Goal: Task Accomplishment & Management: Use online tool/utility

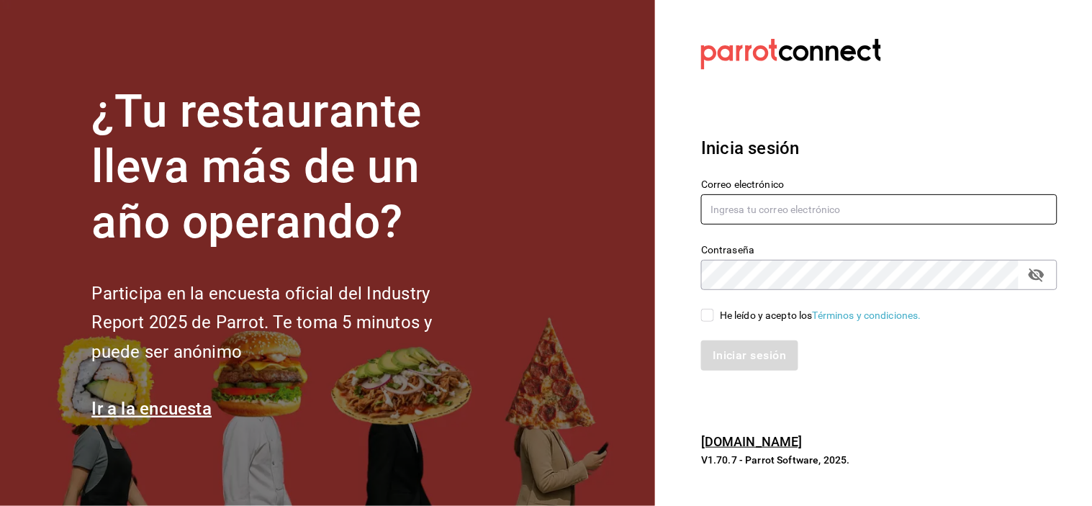
type input "mochomos.puebla@grupocosteno.com"
click at [718, 315] on span "He leído y acepto los Términos y condiciones." at bounding box center [817, 315] width 207 height 15
click at [714, 315] on input "He leído y acepto los Términos y condiciones." at bounding box center [707, 315] width 13 height 13
checkbox input "true"
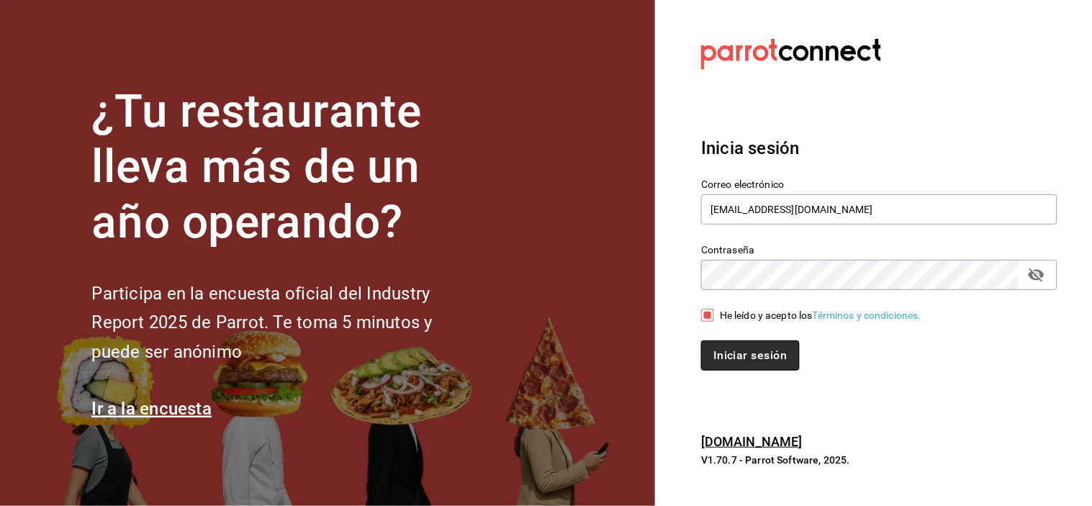
click at [733, 351] on button "Iniciar sesión" at bounding box center [750, 356] width 98 height 30
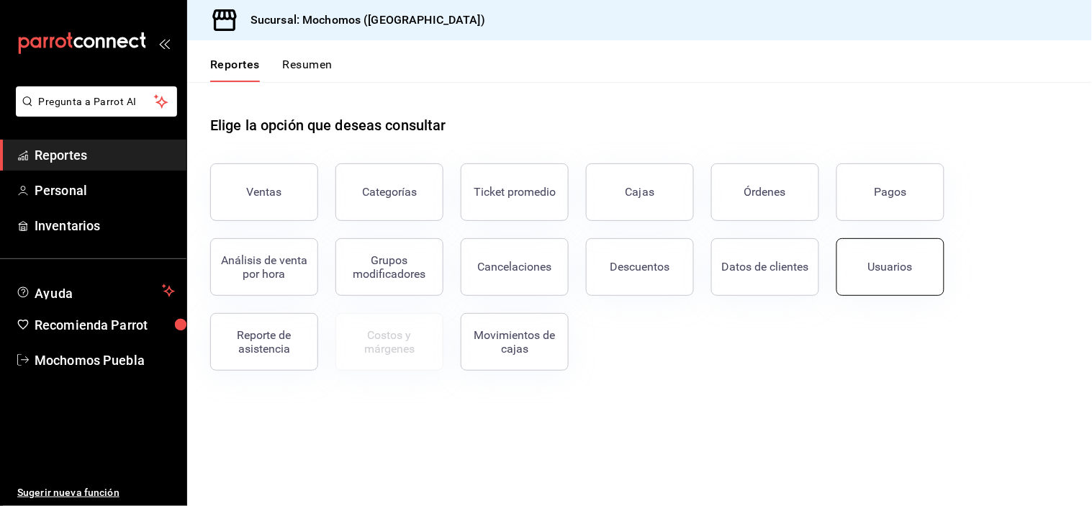
click at [908, 282] on button "Usuarios" at bounding box center [891, 267] width 108 height 58
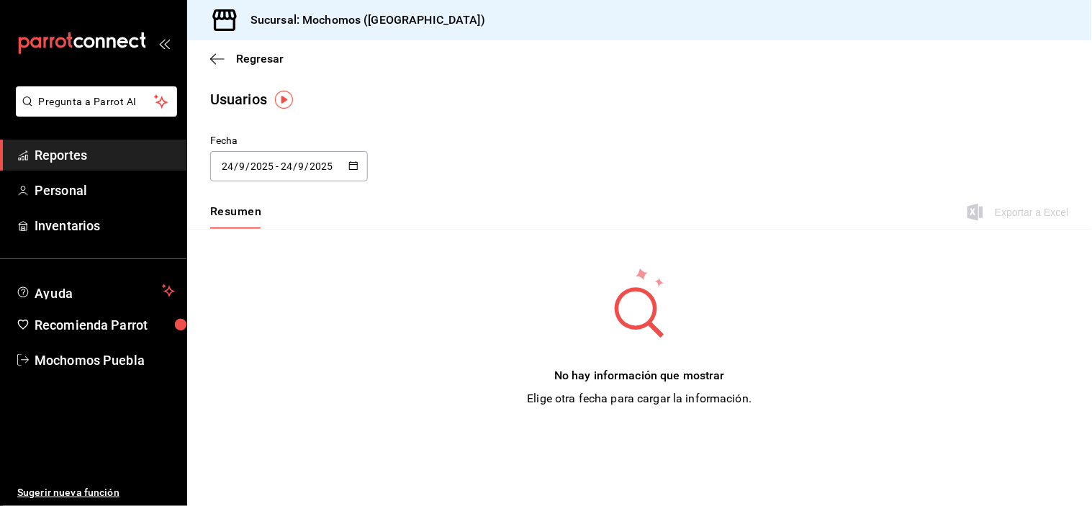
click at [354, 169] on icon "button" at bounding box center [354, 166] width 10 height 10
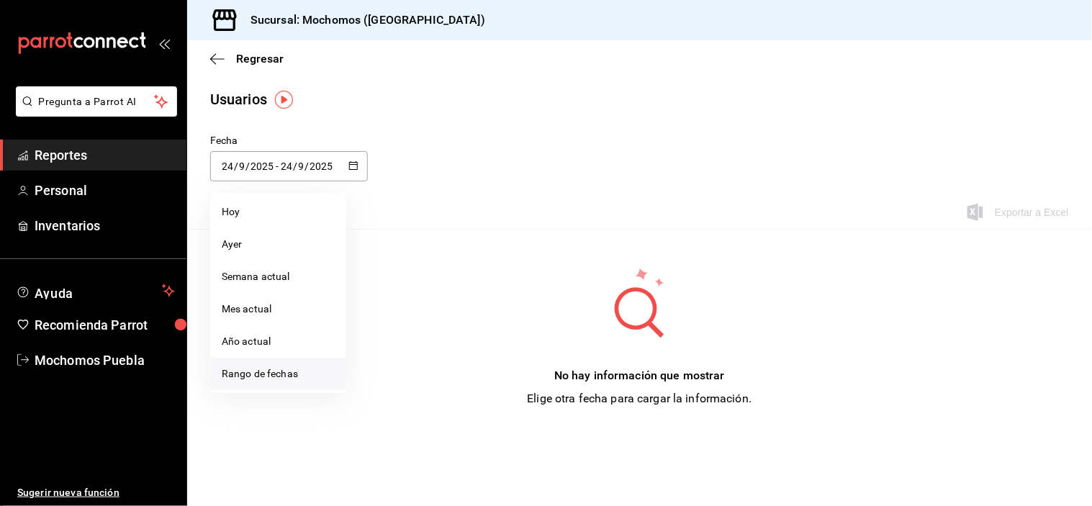
click at [278, 369] on li "Rango de fechas" at bounding box center [278, 374] width 136 height 32
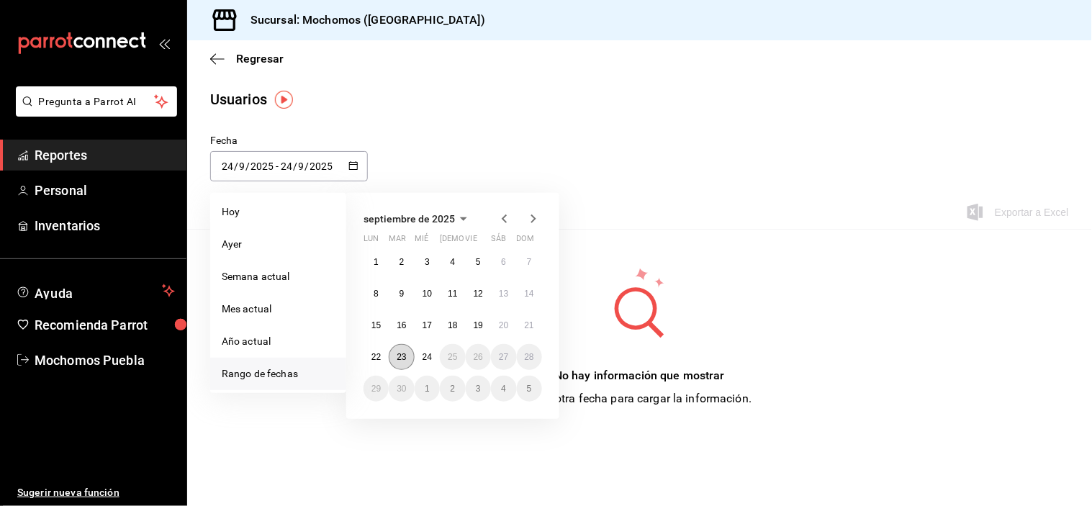
click at [409, 358] on button "23" at bounding box center [401, 357] width 25 height 26
click at [423, 363] on button "24" at bounding box center [427, 357] width 25 height 26
type input "[DATE]"
type input "23"
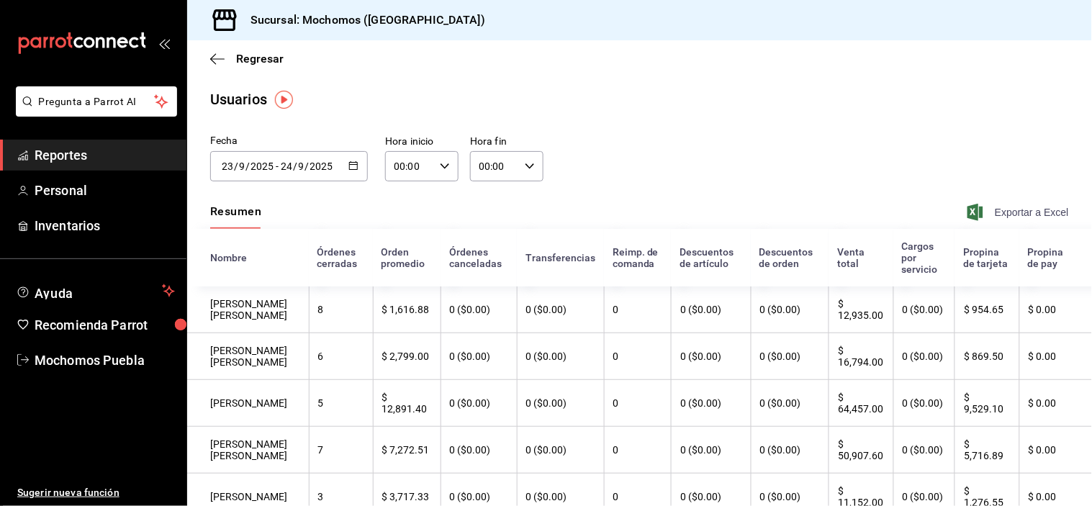
click at [1018, 213] on span "Exportar a Excel" at bounding box center [1020, 212] width 99 height 17
click at [351, 163] on icon "button" at bounding box center [354, 166] width 10 height 10
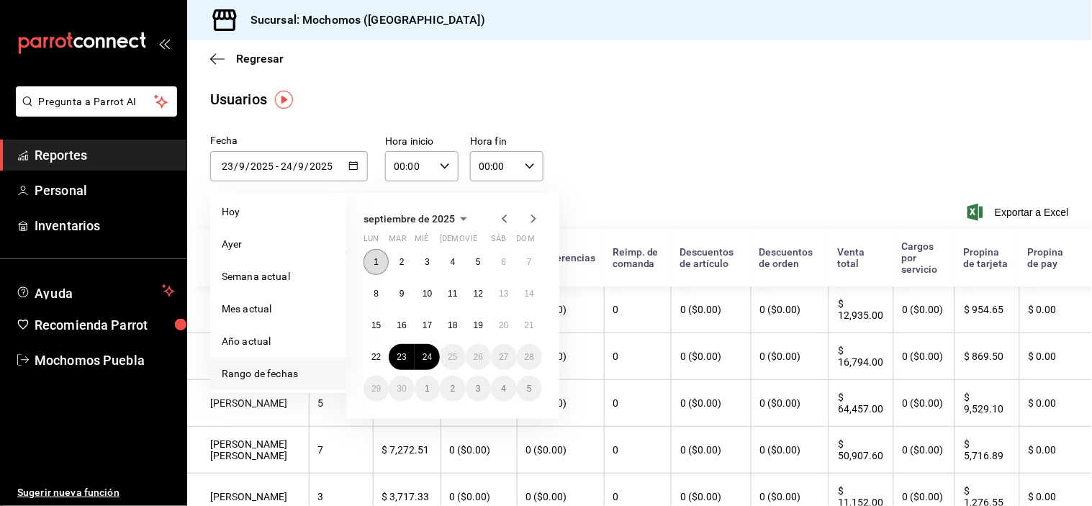
click at [382, 260] on button "1" at bounding box center [376, 262] width 25 height 26
click at [426, 357] on abbr "24" at bounding box center [427, 357] width 9 height 10
type input "[DATE]"
type input "1"
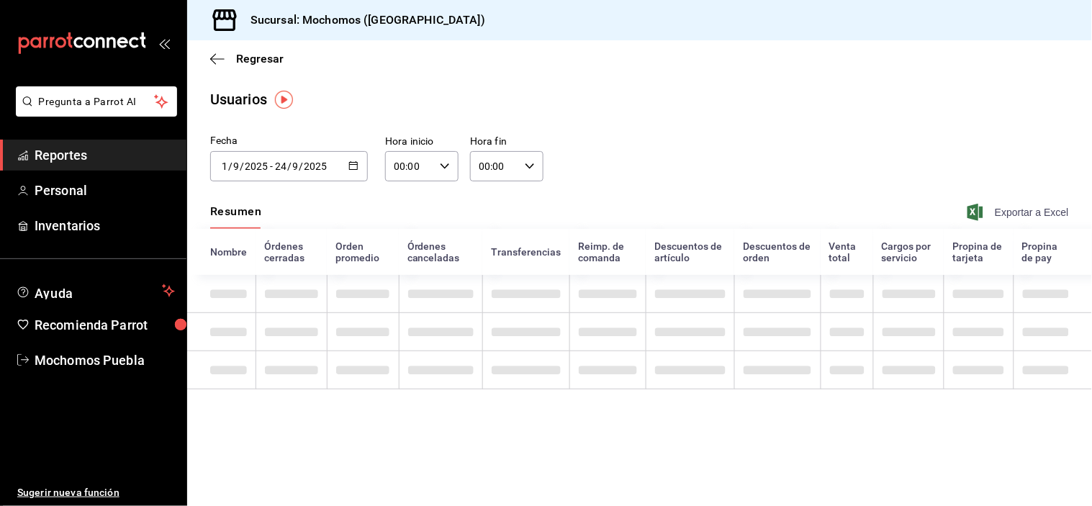
drag, startPoint x: 997, startPoint y: 210, endPoint x: 988, endPoint y: 216, distance: 10.4
click at [996, 210] on span "Exportar a Excel" at bounding box center [1020, 212] width 99 height 17
